Goal: Entertainment & Leisure: Consume media (video, audio)

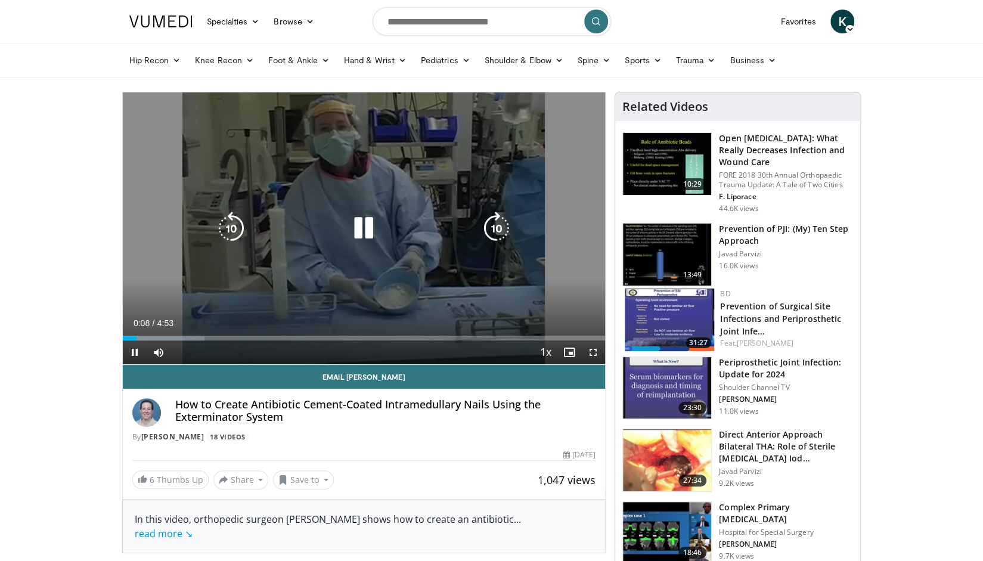
click at [355, 240] on icon "Video Player" at bounding box center [363, 228] width 33 height 33
click at [360, 230] on icon "Video Player" at bounding box center [363, 228] width 33 height 33
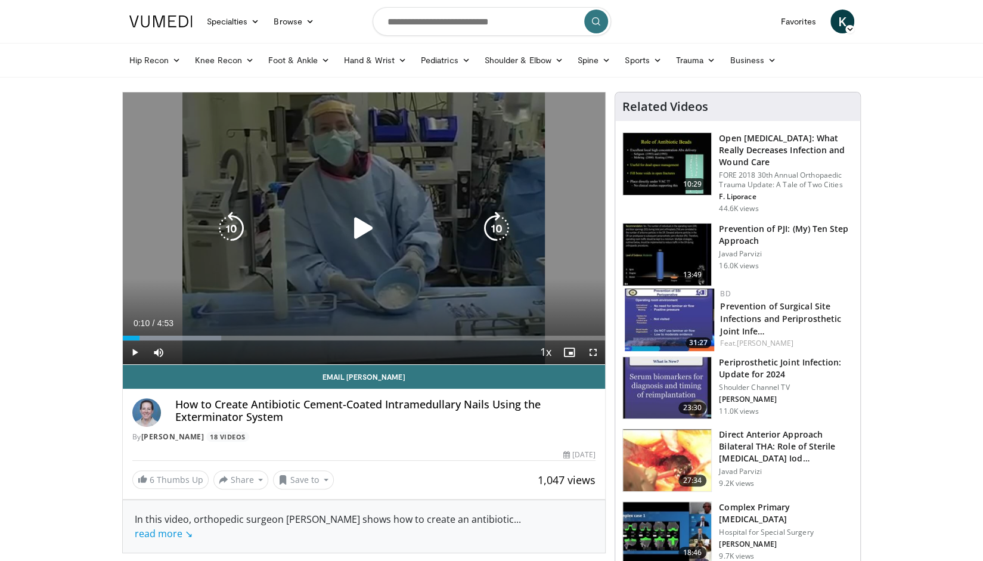
click at [367, 232] on icon "Video Player" at bounding box center [363, 228] width 33 height 33
click at [362, 246] on div "10 seconds Tap to unmute" at bounding box center [364, 228] width 483 height 272
click at [361, 227] on icon "Video Player" at bounding box center [363, 228] width 33 height 33
click at [366, 228] on icon "Video Player" at bounding box center [363, 228] width 33 height 33
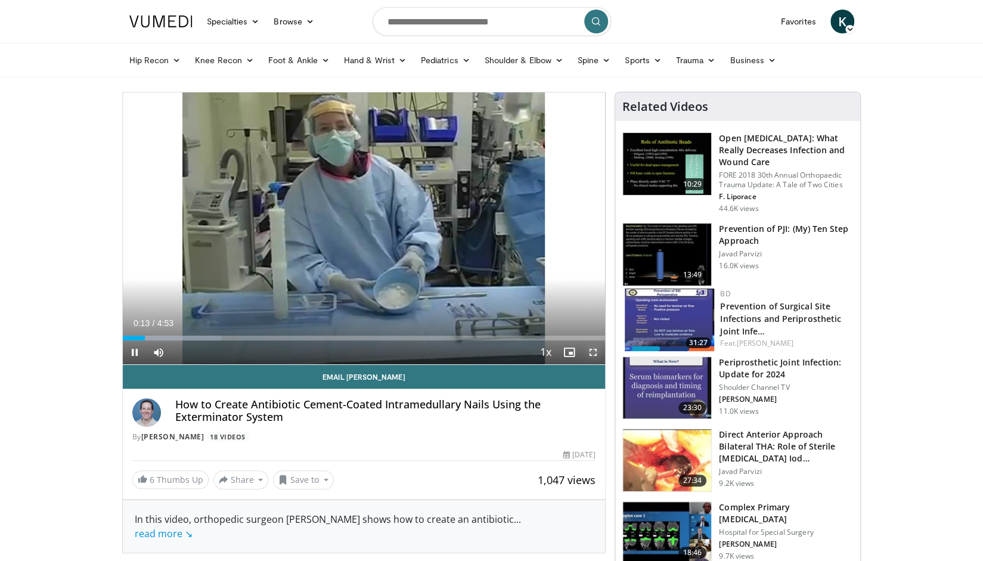
click at [595, 348] on span "Video Player" at bounding box center [593, 352] width 24 height 24
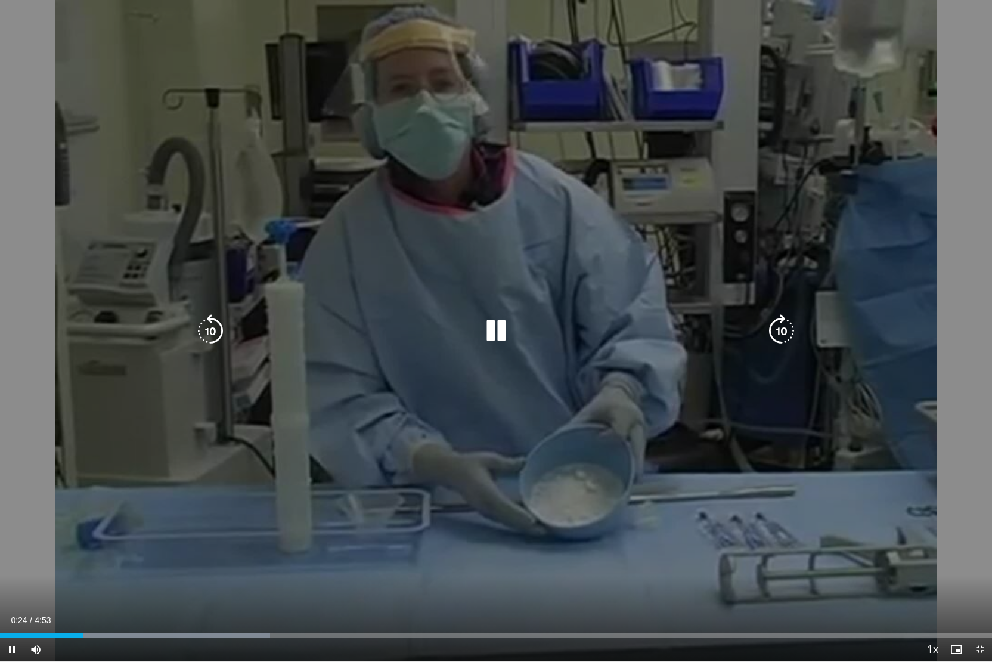
click at [490, 334] on icon "Video Player" at bounding box center [495, 330] width 33 height 33
click at [490, 320] on icon "Video Player" at bounding box center [495, 330] width 33 height 33
click at [198, 332] on icon "Video Player" at bounding box center [210, 330] width 33 height 33
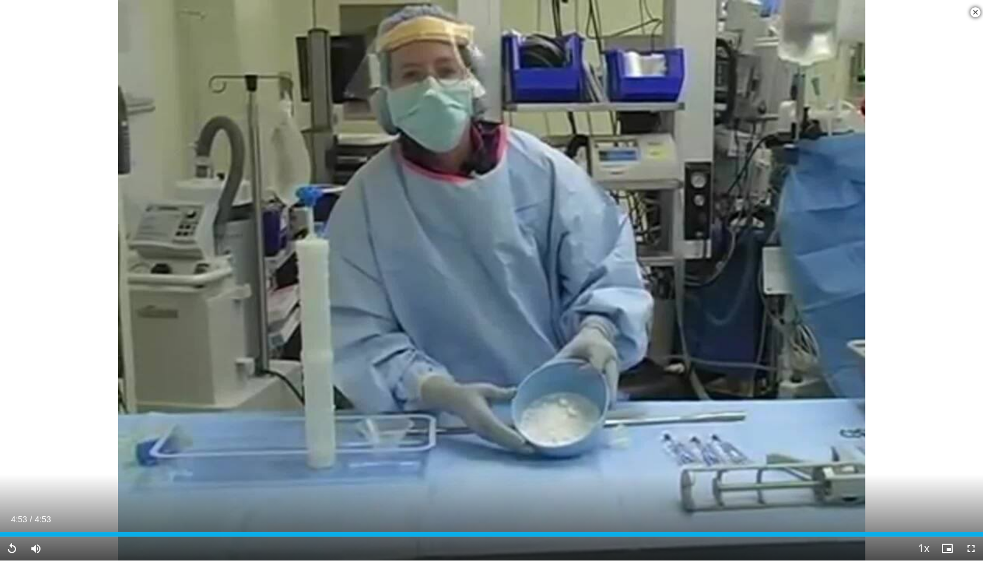
scroll to position [312, 0]
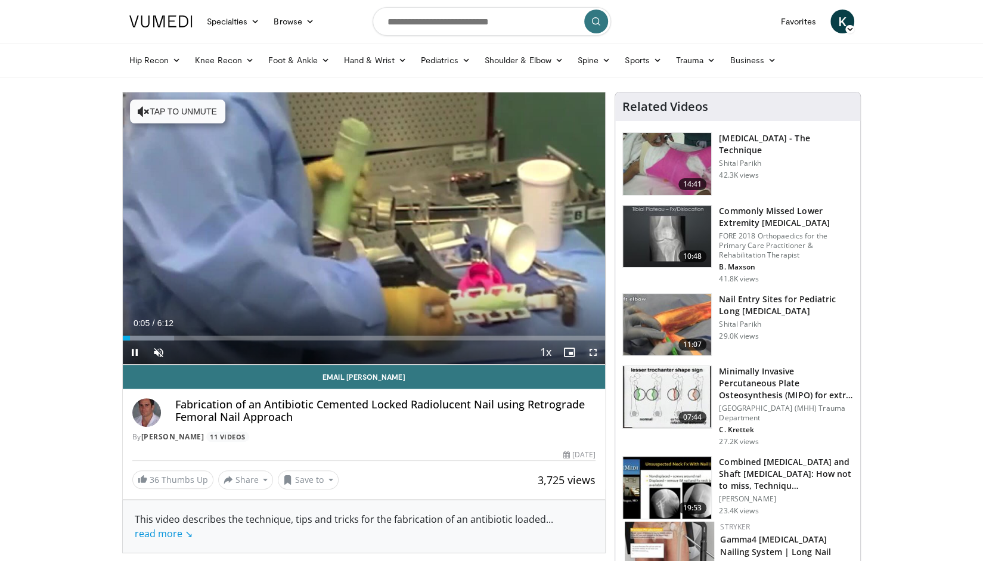
click at [587, 351] on span "Video Player" at bounding box center [593, 352] width 24 height 24
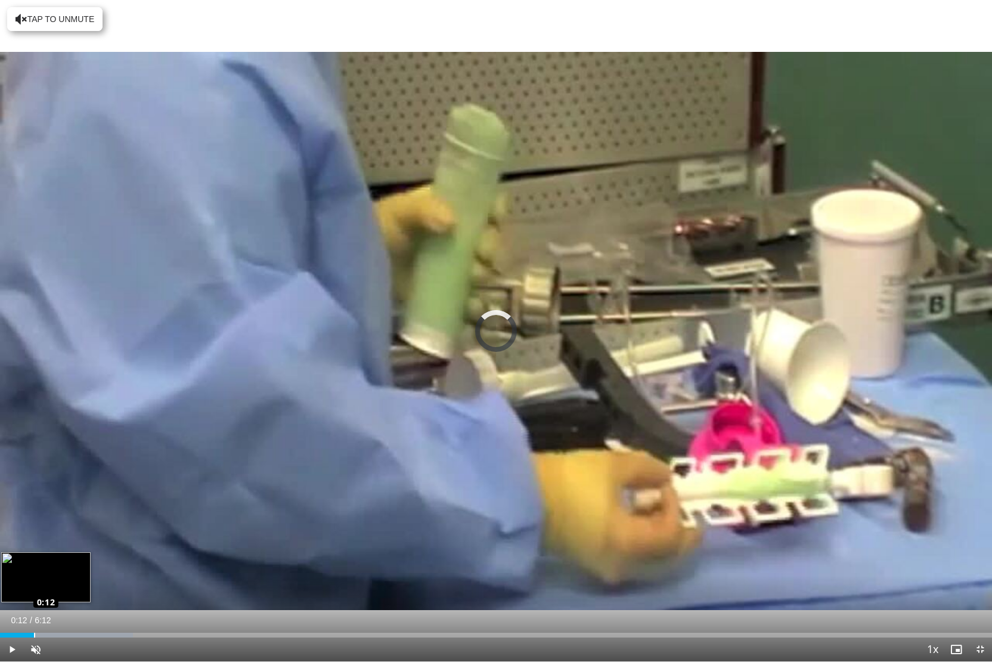
click at [33, 561] on div "Loaded : 13.38% 0:12 0:12" at bounding box center [496, 635] width 992 height 5
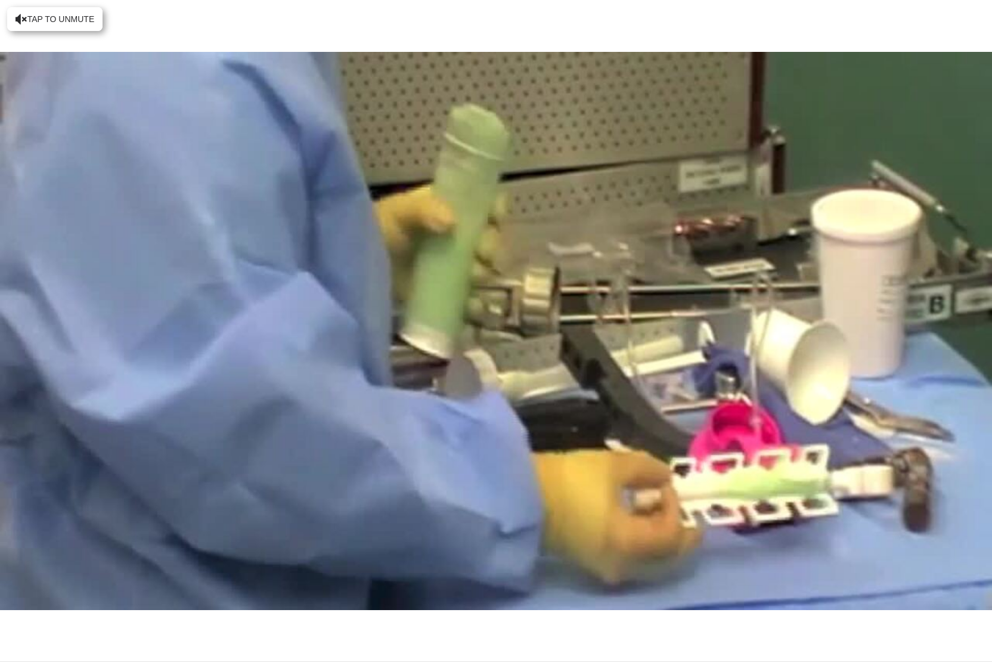
click at [43, 561] on video-js "**********" at bounding box center [496, 331] width 992 height 662
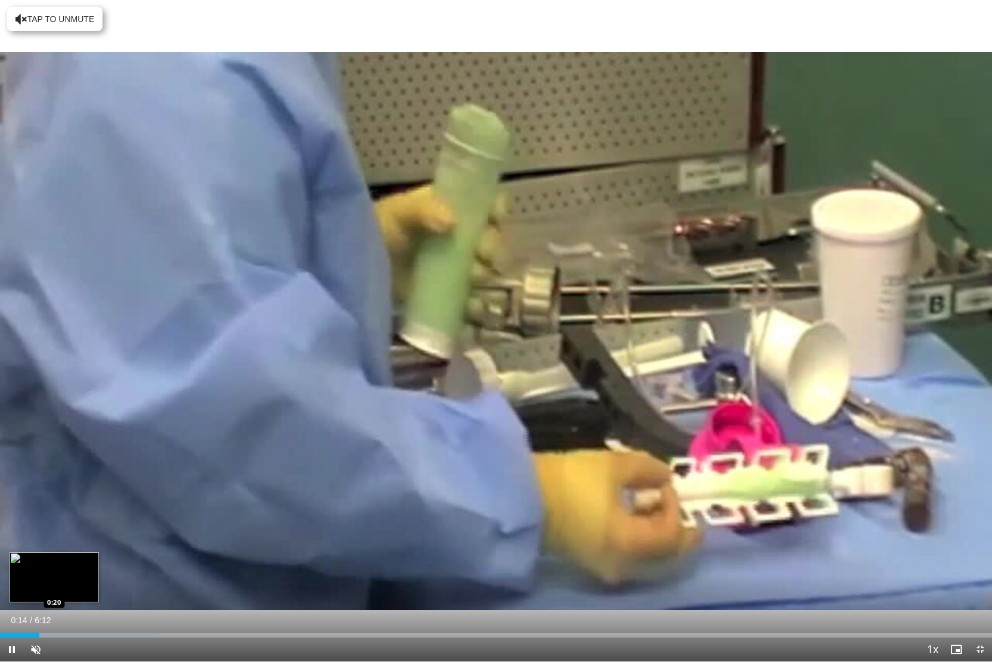
click at [55, 561] on div "Loaded : 16.06% 0:14 0:20" at bounding box center [496, 631] width 992 height 11
click at [70, 561] on div "Current Time 0:21 / Duration 6:12 Pause Skip Backward Skip Forward Unmute Loade…" at bounding box center [496, 649] width 992 height 24
click at [75, 561] on div "Loaded : 18.78% 0:28 0:28" at bounding box center [496, 631] width 992 height 11
click at [105, 561] on div "Loaded : 21.47% 0:28 0:39" at bounding box center [496, 631] width 992 height 11
click at [39, 561] on span "Video Player" at bounding box center [36, 649] width 24 height 24
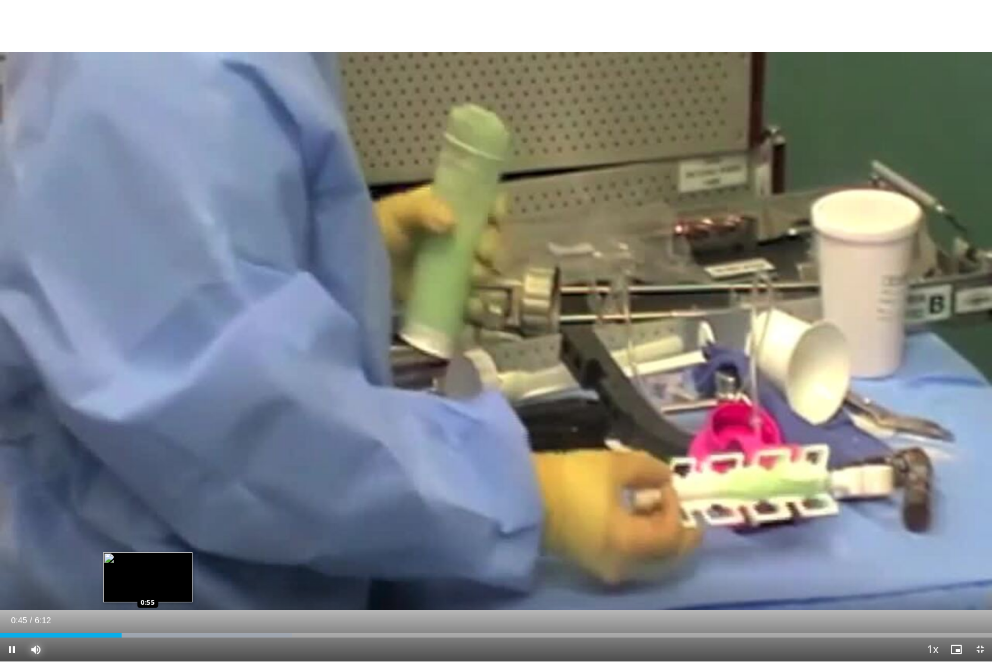
click at [147, 561] on div "Loaded : 29.45% 0:45 0:55" at bounding box center [496, 631] width 992 height 11
click at [192, 561] on div "Loaded : 34.81% 1:09 1:12" at bounding box center [496, 631] width 992 height 11
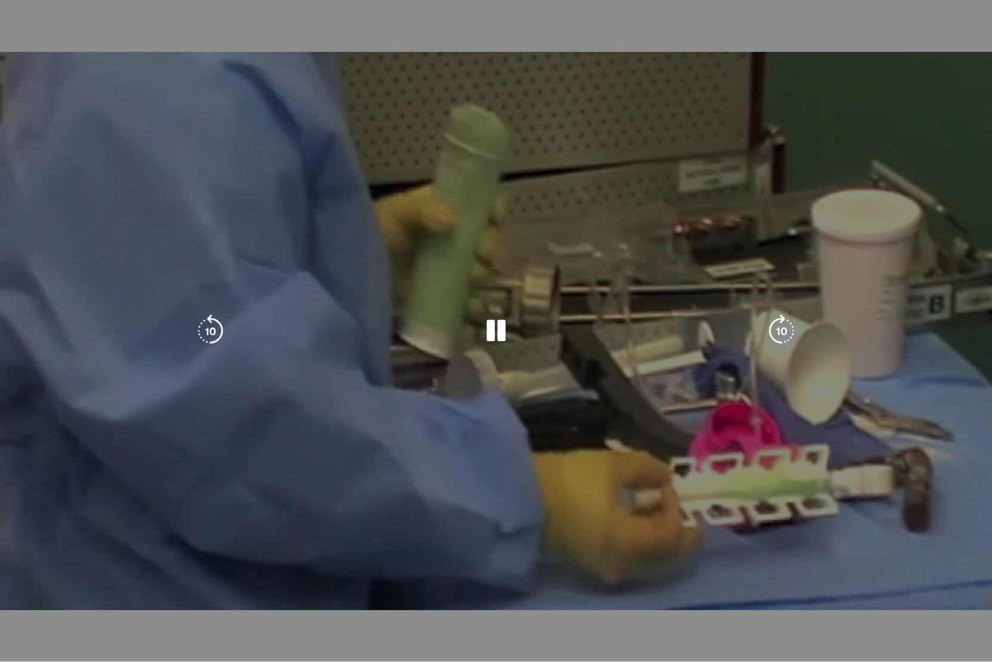
click at [210, 561] on div "Progress Bar" at bounding box center [230, 635] width 232 height 5
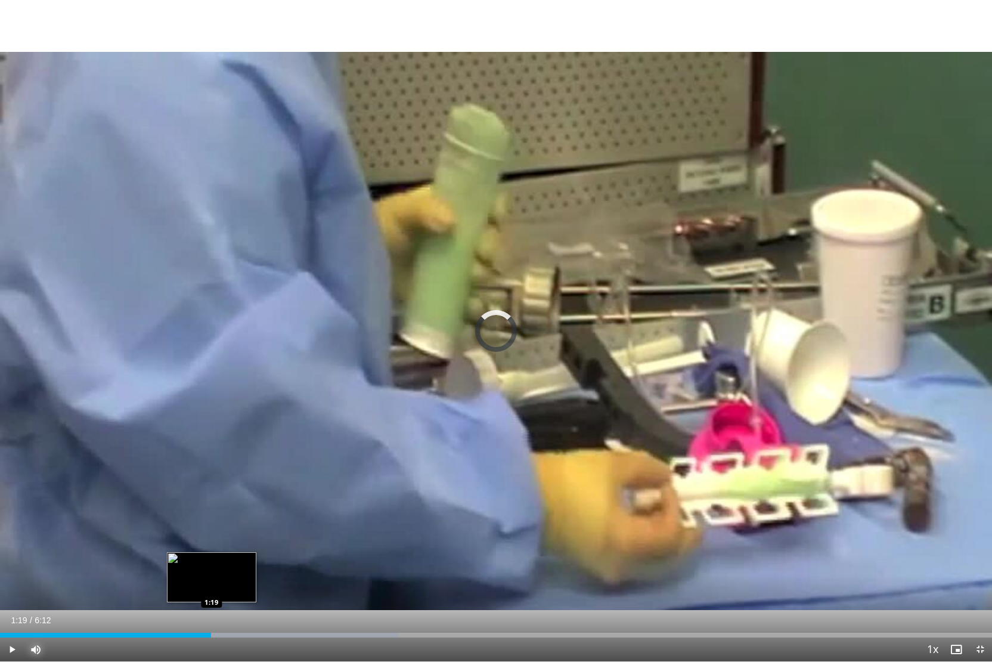
click at [211, 561] on div "Loaded : 40.17% 1:19 1:19" at bounding box center [496, 635] width 992 height 5
click at [205, 561] on div "1:17" at bounding box center [103, 635] width 206 height 5
click at [234, 561] on div "Loaded : 40.17% 1:25 1:28" at bounding box center [496, 635] width 992 height 5
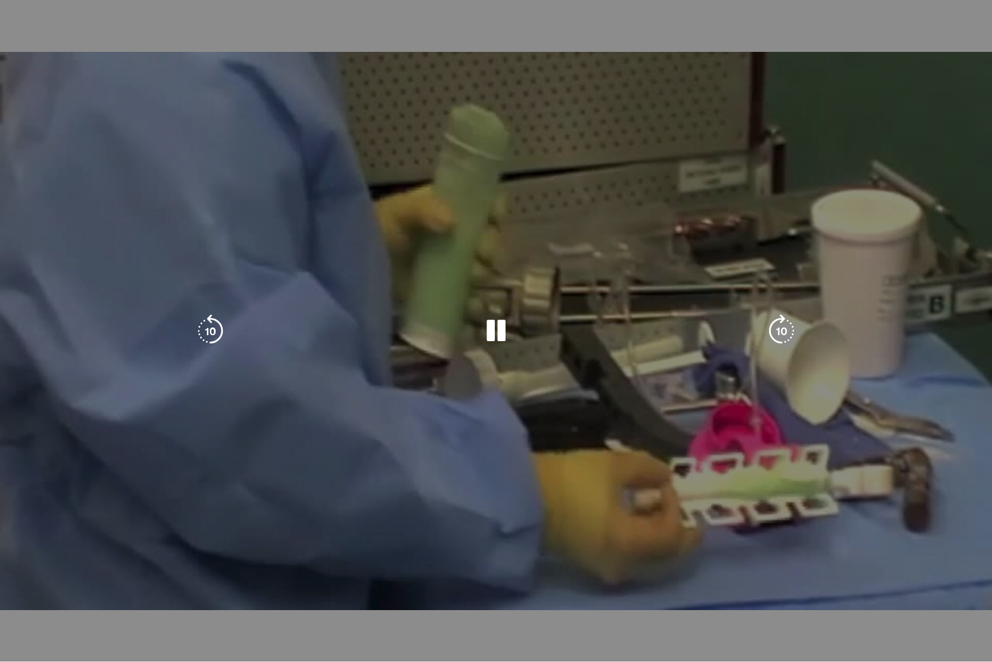
click at [239, 561] on div "10 seconds Tap to unmute" at bounding box center [496, 330] width 992 height 661
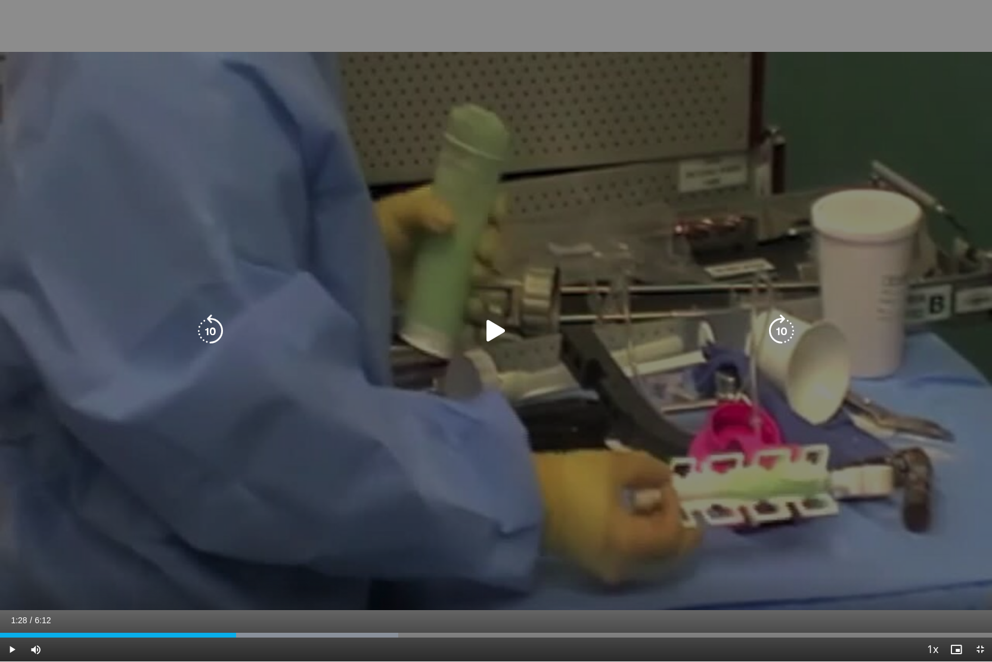
click at [264, 532] on div "10 seconds Tap to unmute" at bounding box center [496, 330] width 992 height 661
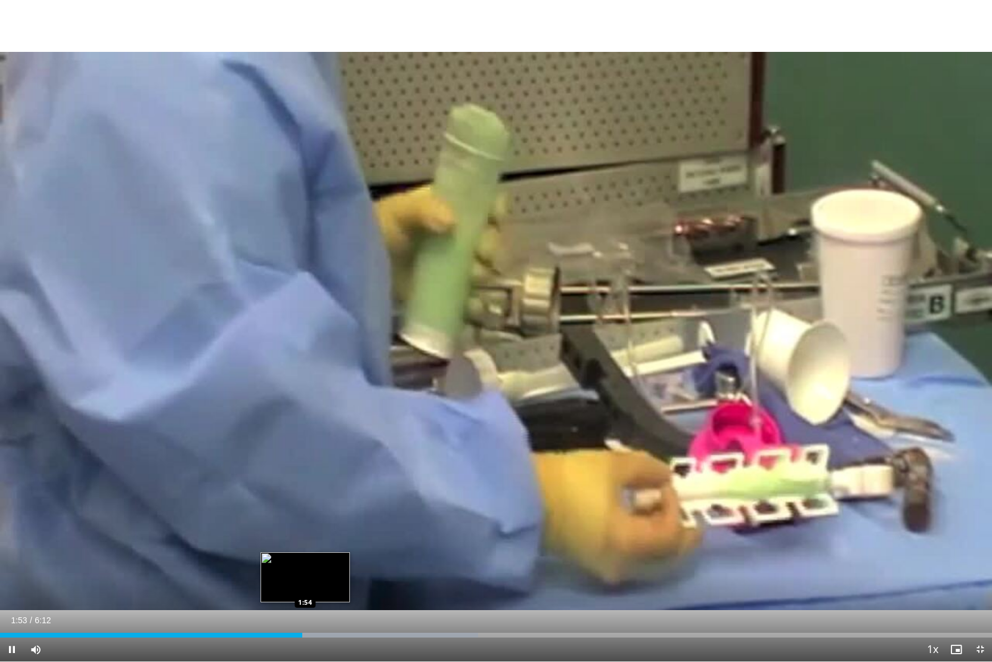
click at [306, 561] on div "Loaded : 48.21% 1:53 1:54" at bounding box center [496, 631] width 992 height 11
click at [317, 561] on div "Loaded : 48.21% 1:55 1:58" at bounding box center [496, 631] width 992 height 11
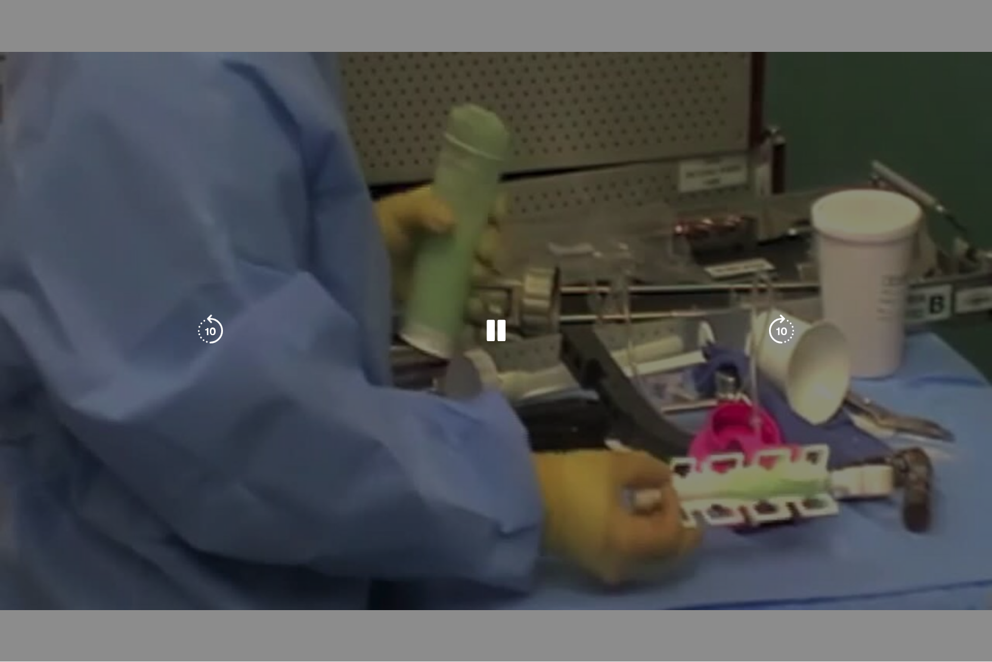
click at [360, 561] on video-js "**********" at bounding box center [496, 331] width 992 height 662
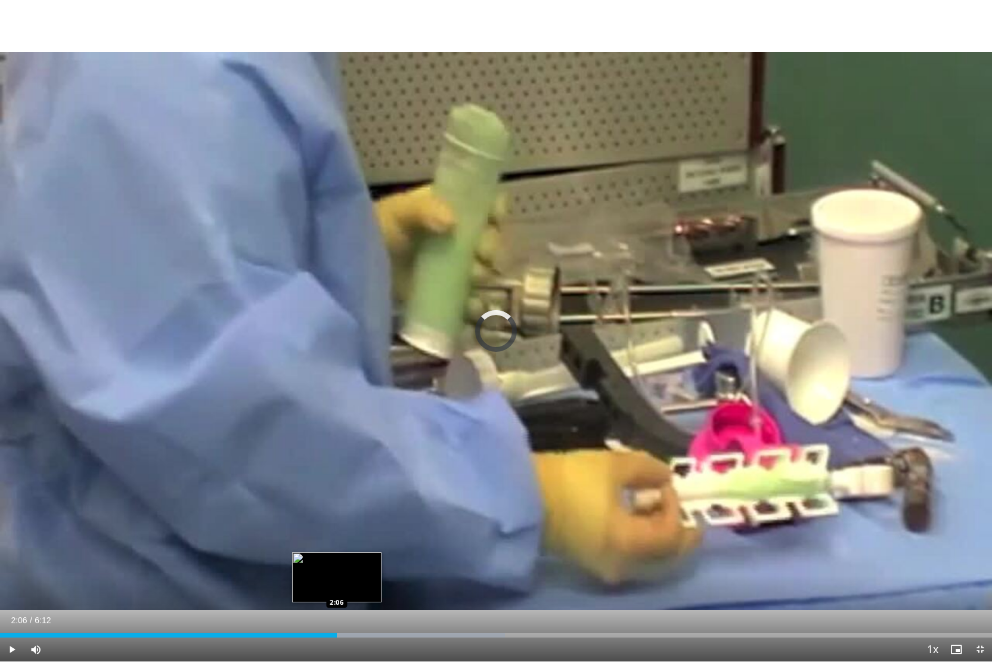
click at [337, 561] on div "Progress Bar" at bounding box center [373, 635] width 262 height 5
click at [355, 561] on div "Progress Bar" at bounding box center [373, 635] width 262 height 5
click at [370, 561] on div "Progress Bar" at bounding box center [391, 635] width 228 height 5
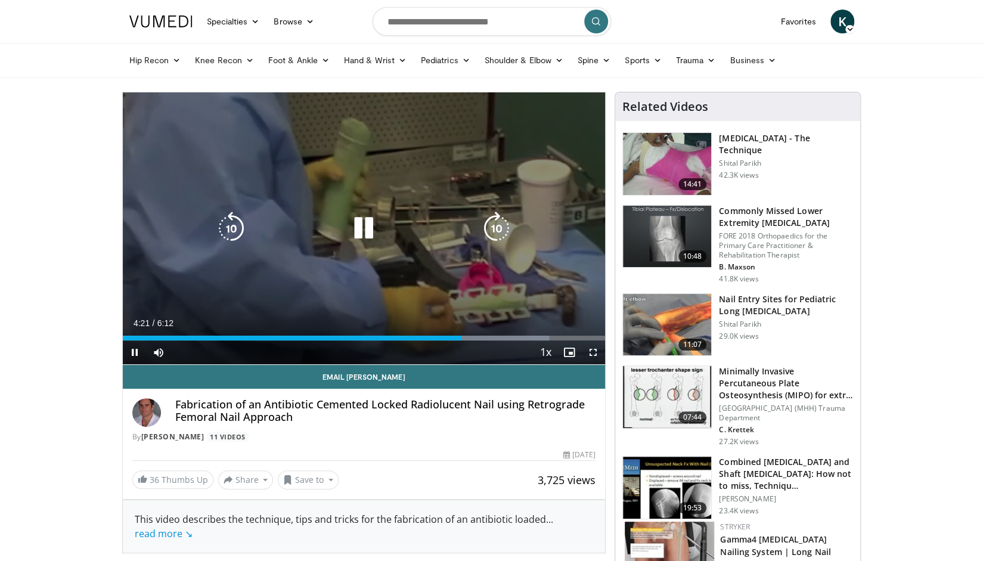
click at [349, 233] on icon "Video Player" at bounding box center [363, 228] width 33 height 33
